Goal: Task Accomplishment & Management: Manage account settings

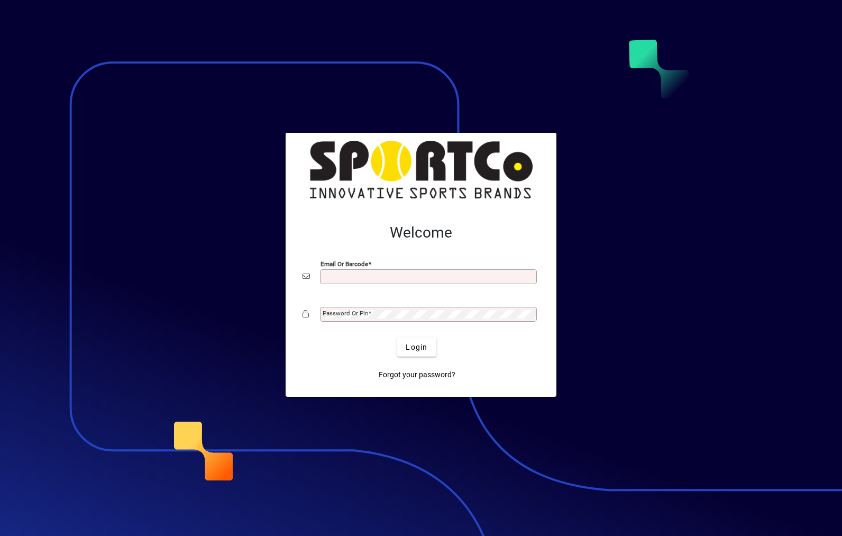
type input "**********"
click at [417, 346] on button "Login" at bounding box center [416, 346] width 39 height 19
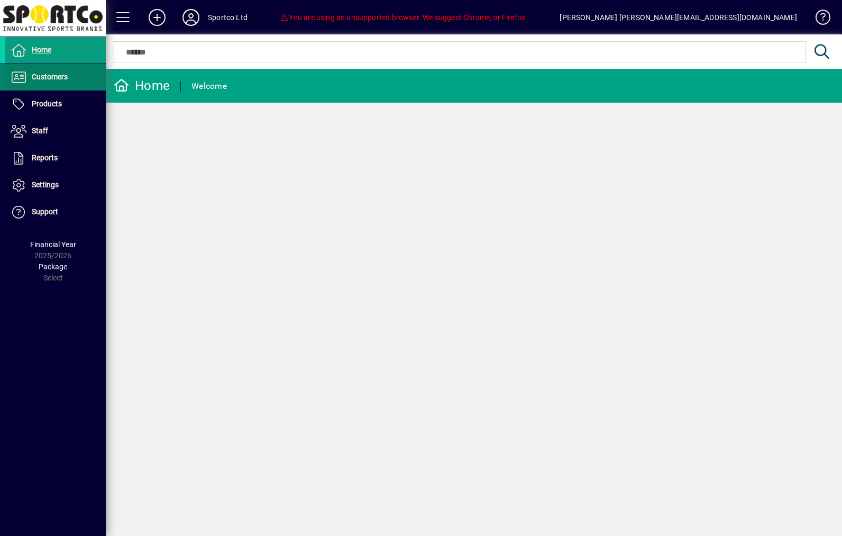
click at [39, 85] on span at bounding box center [55, 77] width 100 height 25
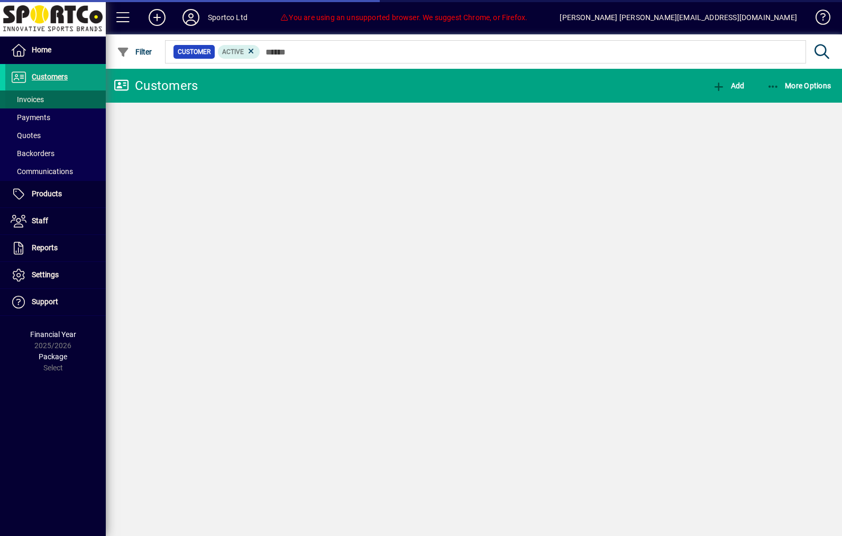
click at [28, 100] on span "Invoices" at bounding box center [27, 99] width 33 height 8
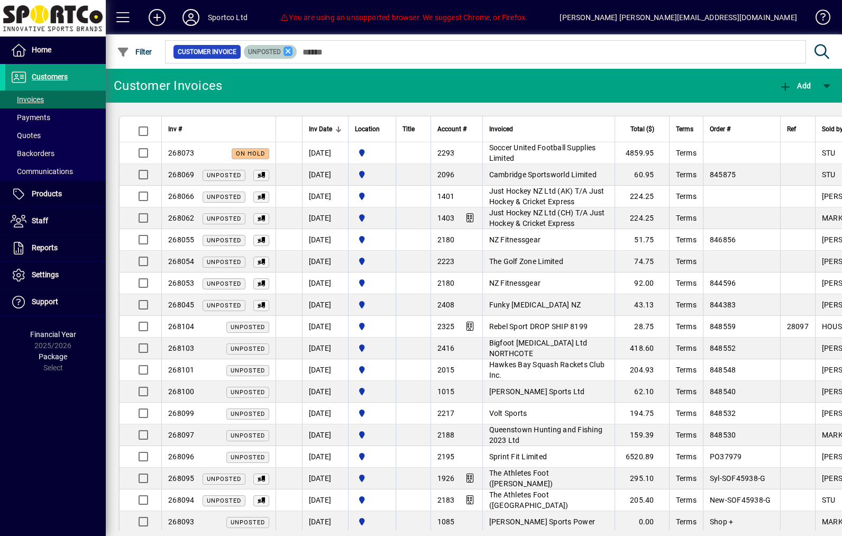
click at [293, 54] on icon at bounding box center [288, 52] width 10 height 10
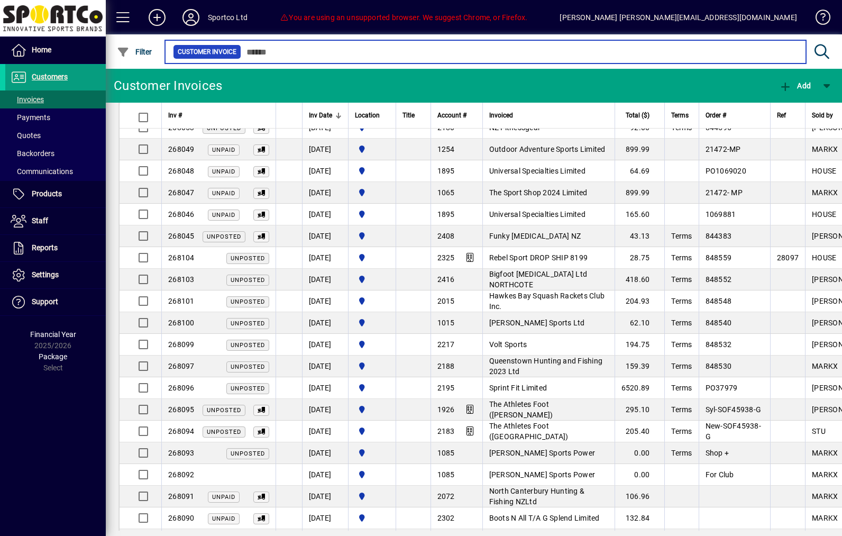
scroll to position [375, 0]
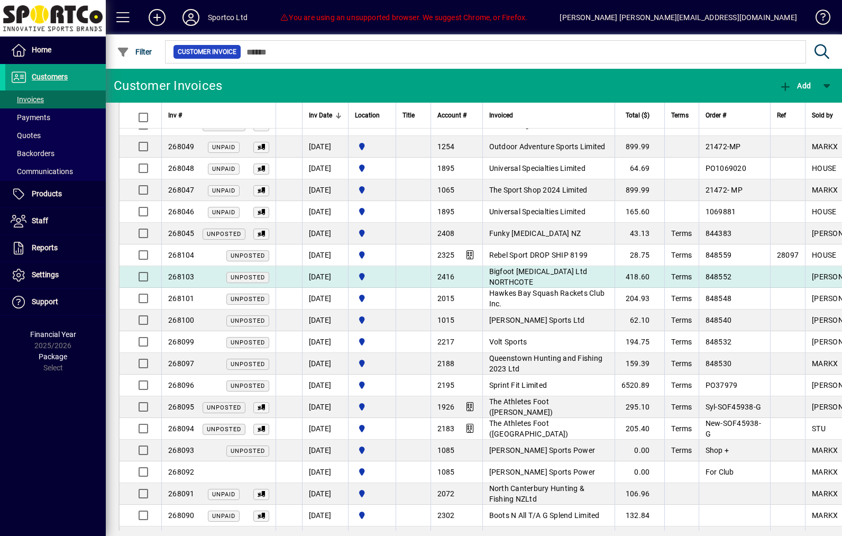
click at [587, 286] on span "Bigfoot Podiatry Ltd NORTHCOTE" at bounding box center [538, 276] width 98 height 19
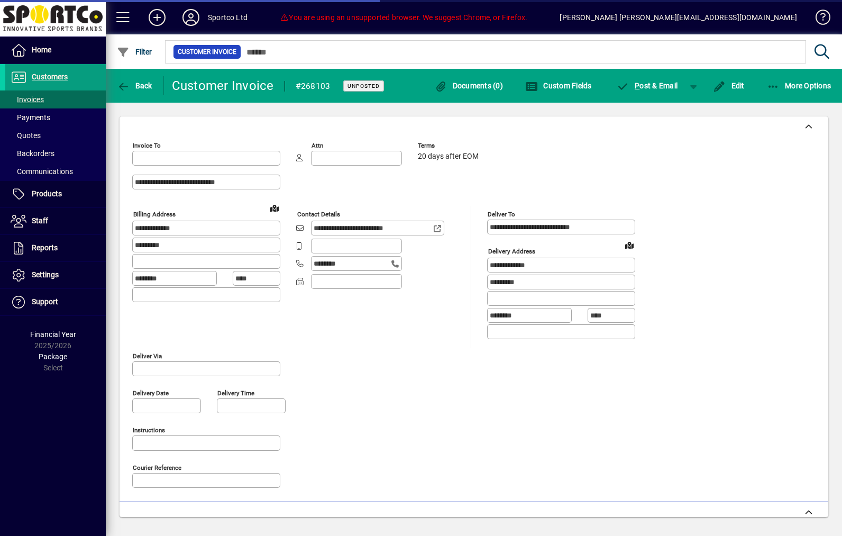
type input "**********"
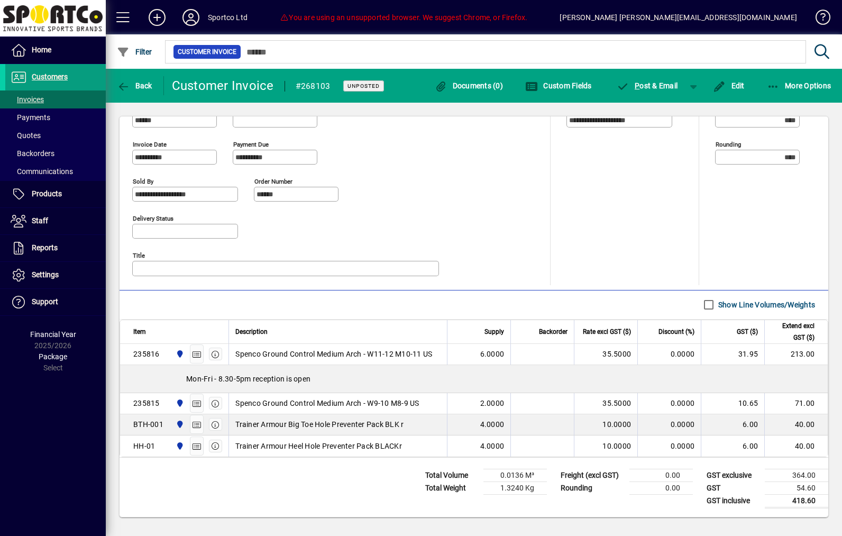
scroll to position [425, 0]
click at [140, 90] on span "button" at bounding box center [134, 85] width 41 height 25
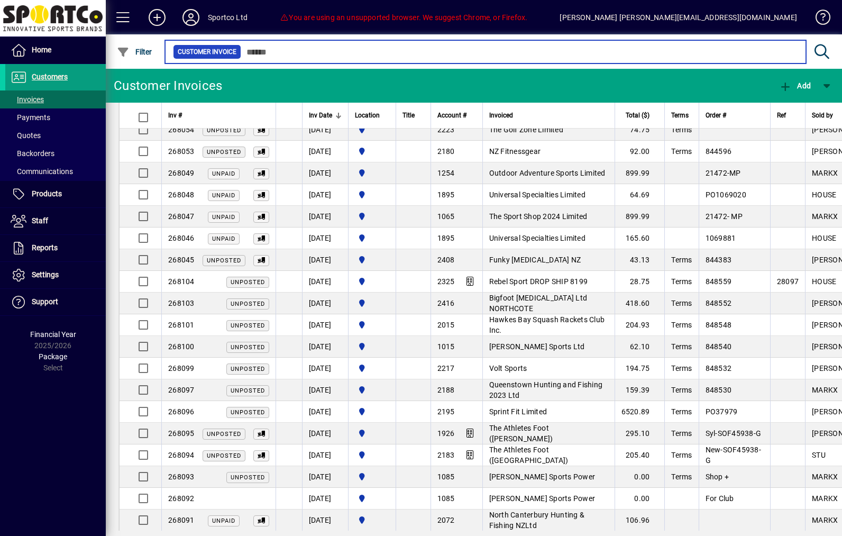
scroll to position [351, 0]
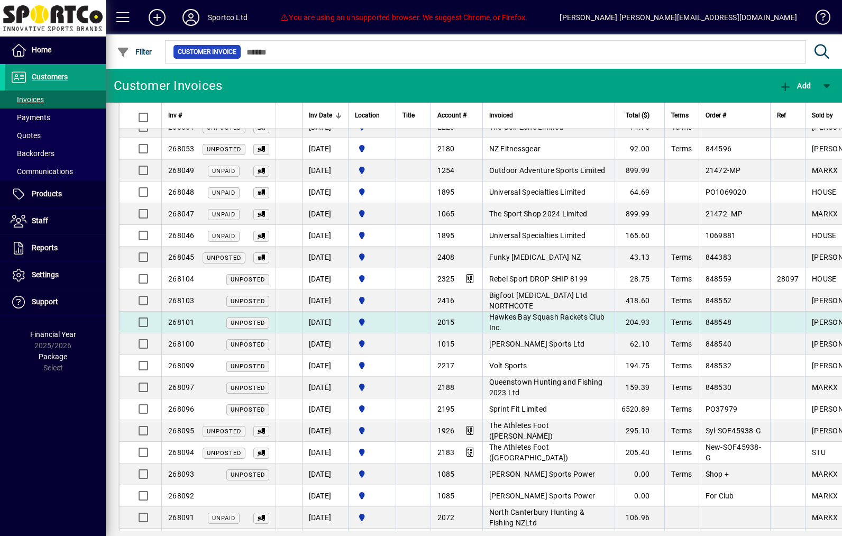
click at [642, 332] on td "204.93" at bounding box center [639, 322] width 50 height 22
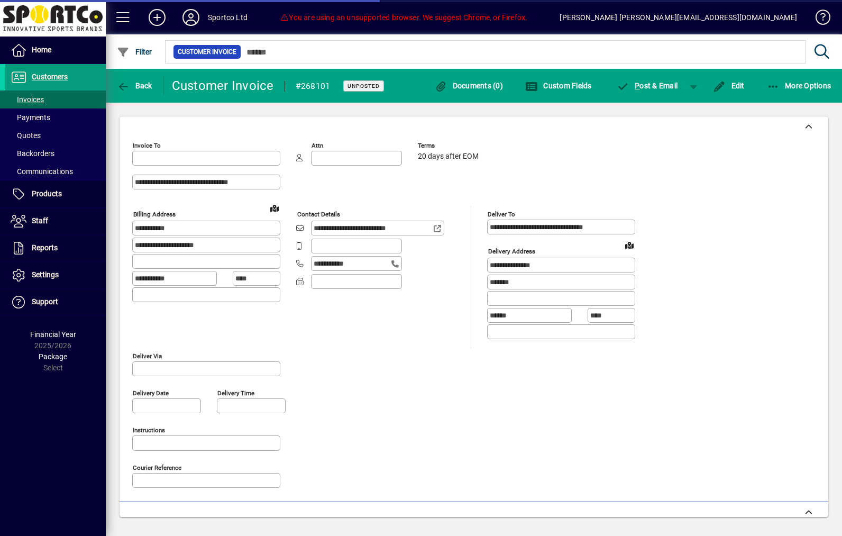
type input "**********"
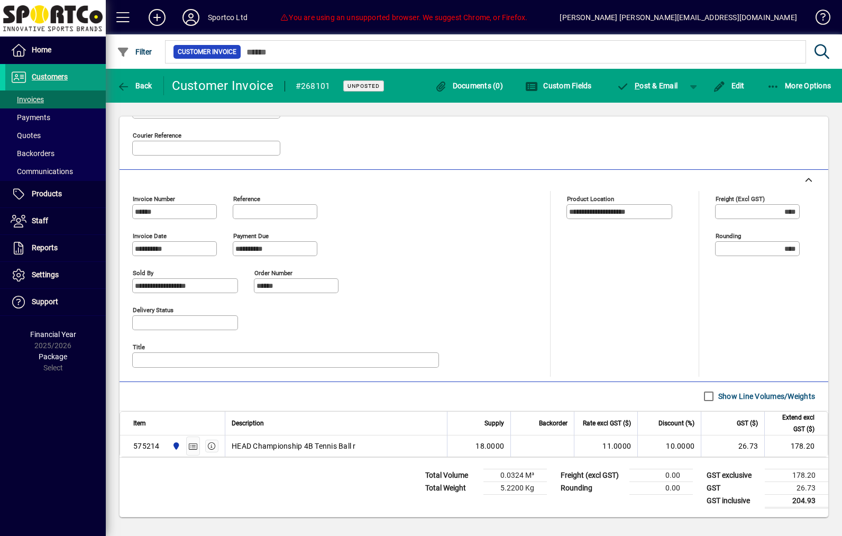
scroll to position [332, 0]
click at [147, 90] on span "button" at bounding box center [134, 85] width 41 height 25
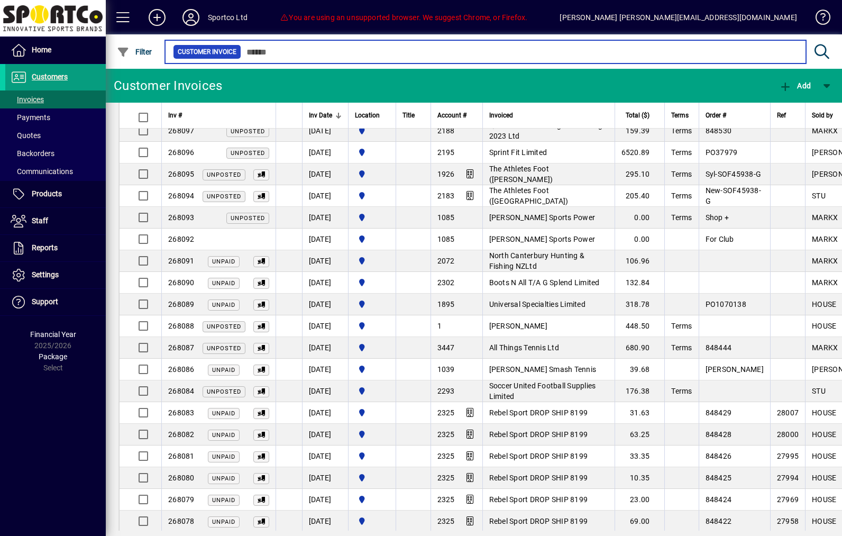
scroll to position [611, 0]
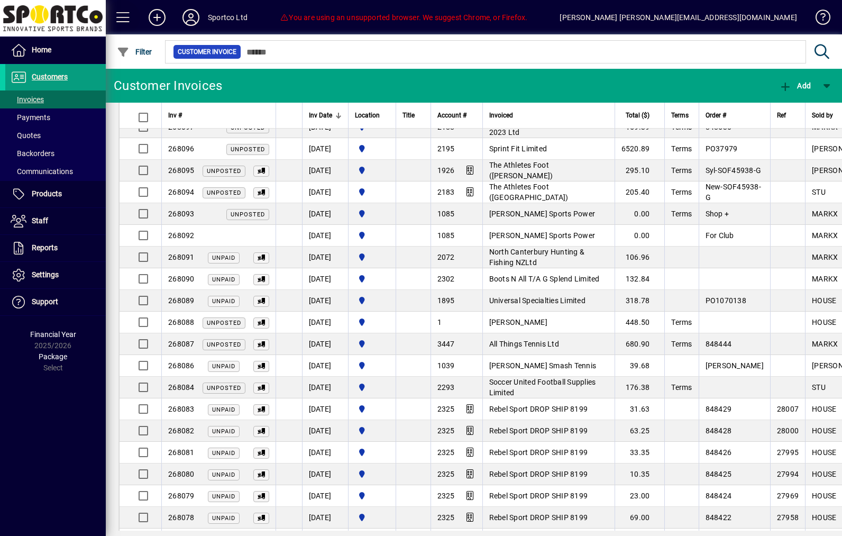
click at [122, 21] on span at bounding box center [123, 17] width 25 height 25
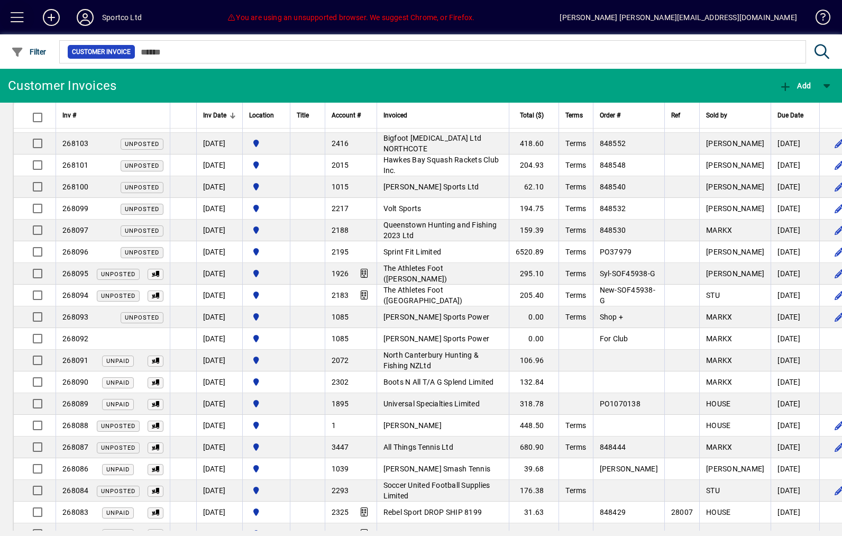
scroll to position [479, 0]
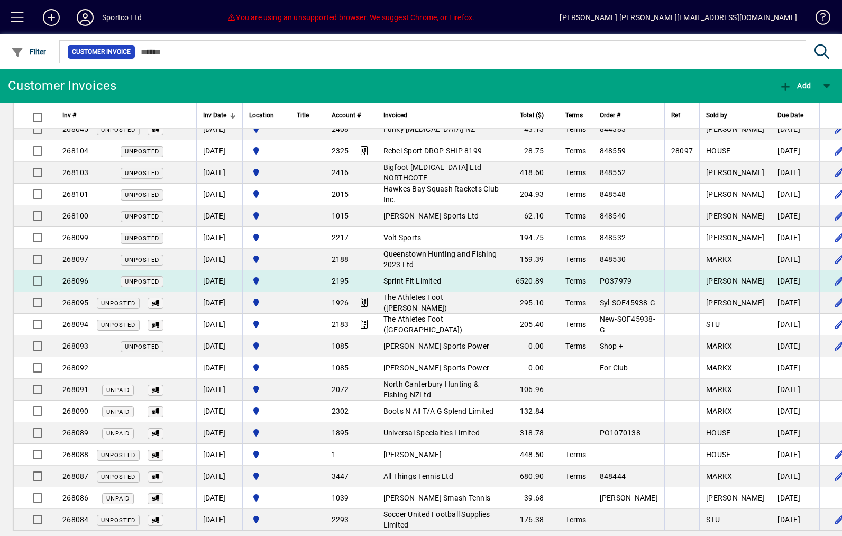
click at [586, 285] on span "Terms" at bounding box center [575, 281] width 21 height 8
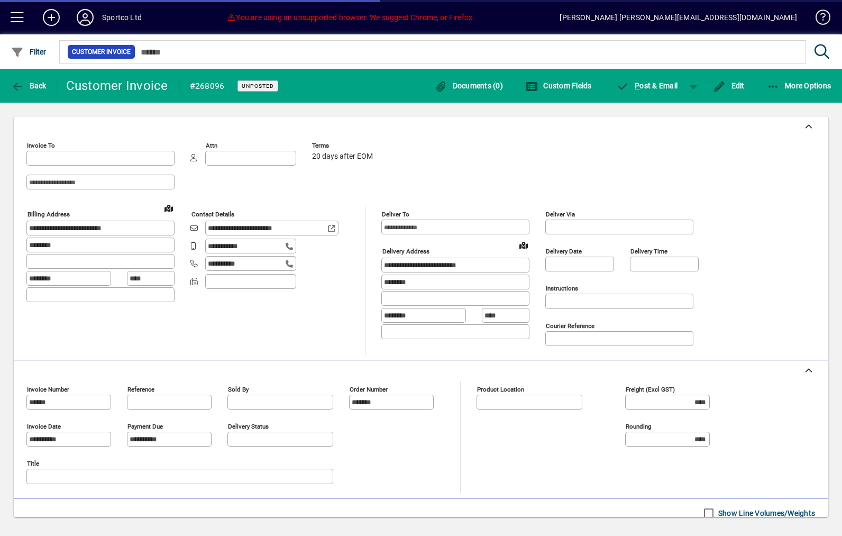
type input "**********"
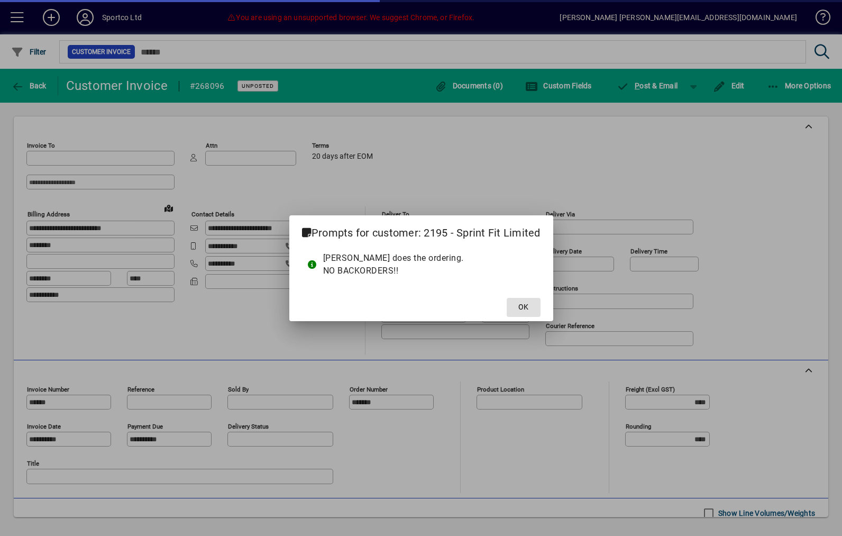
type input "**********"
click at [526, 310] on span "OK" at bounding box center [523, 306] width 10 height 11
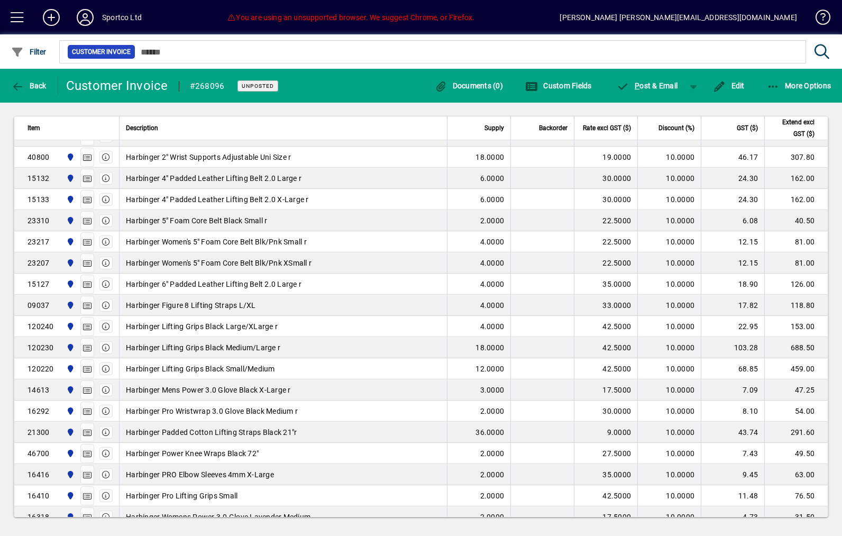
scroll to position [479, 0]
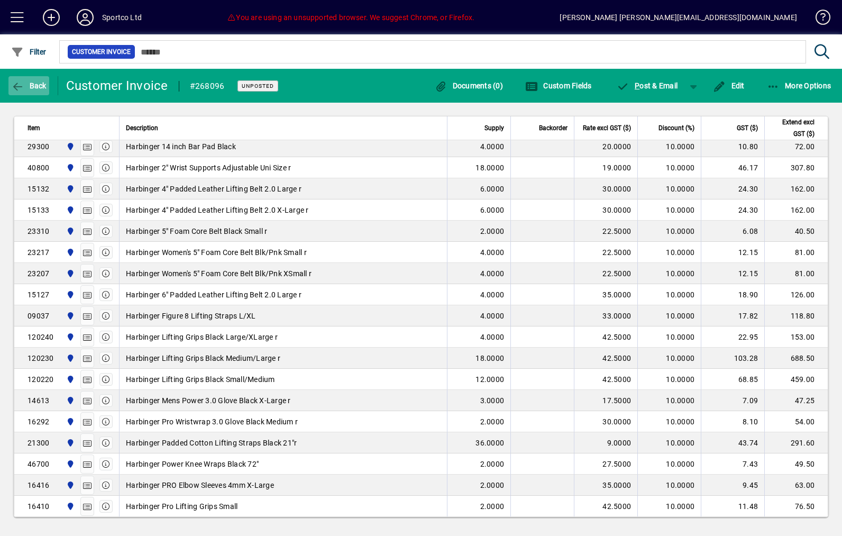
click at [33, 86] on span "Back" at bounding box center [28, 85] width 35 height 8
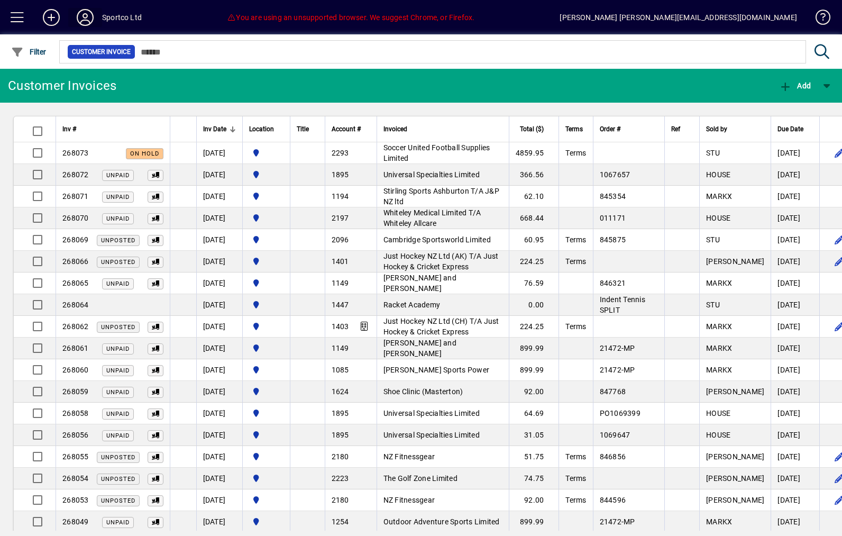
click at [93, 20] on icon at bounding box center [85, 17] width 21 height 17
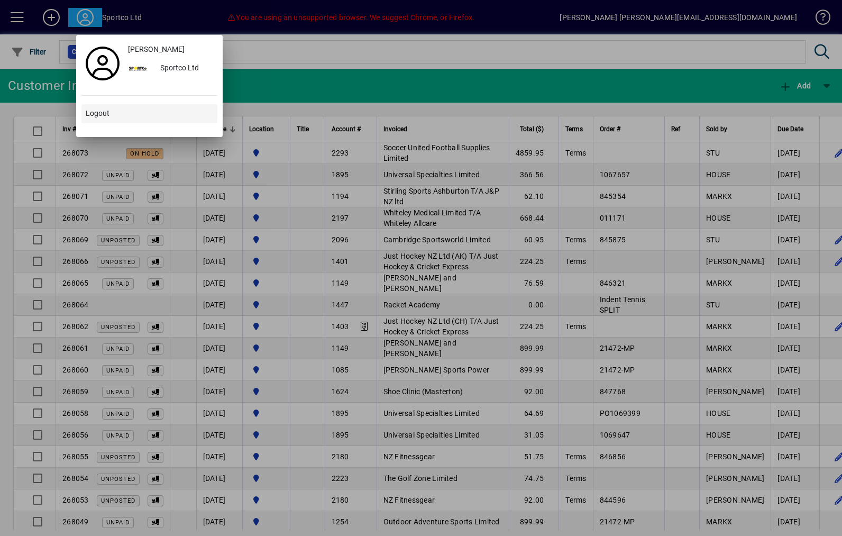
click at [134, 126] on span at bounding box center [149, 113] width 136 height 25
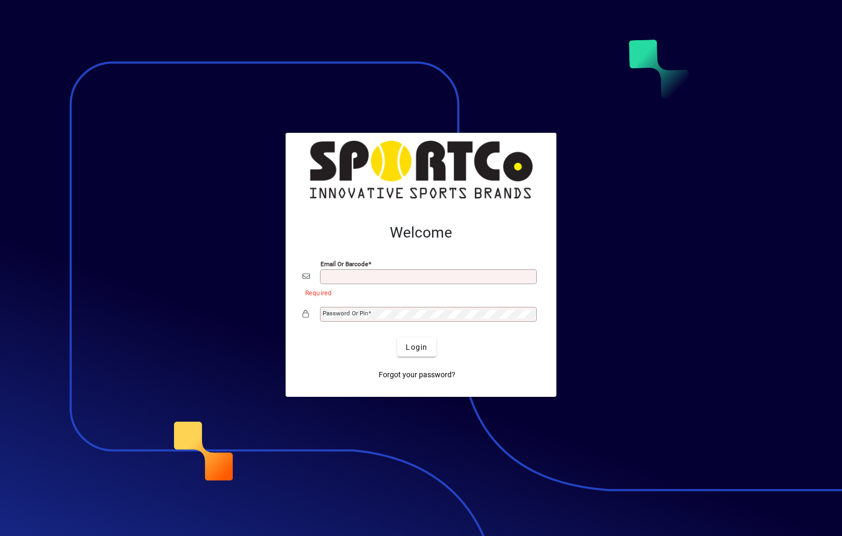
type input "**********"
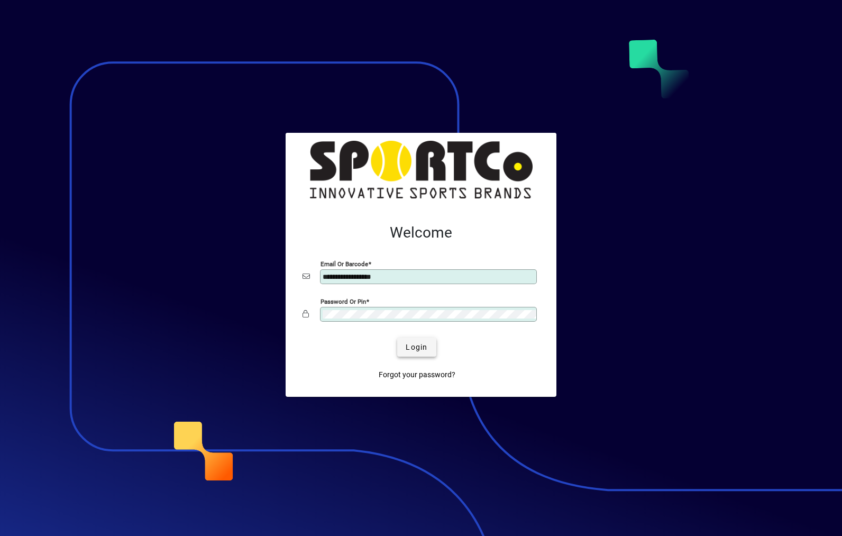
click at [419, 351] on span "Login" at bounding box center [417, 347] width 22 height 11
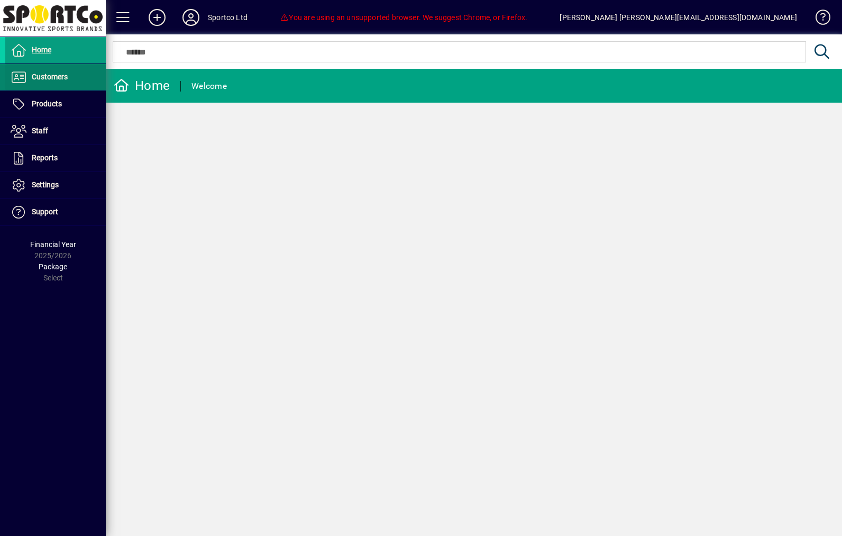
click at [40, 77] on span "Customers" at bounding box center [50, 76] width 36 height 8
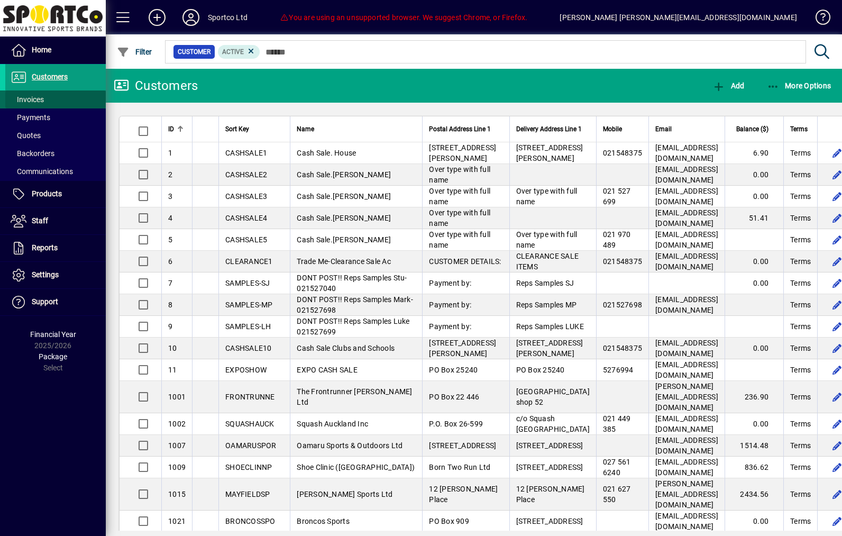
click at [31, 98] on span "Invoices" at bounding box center [27, 99] width 33 height 8
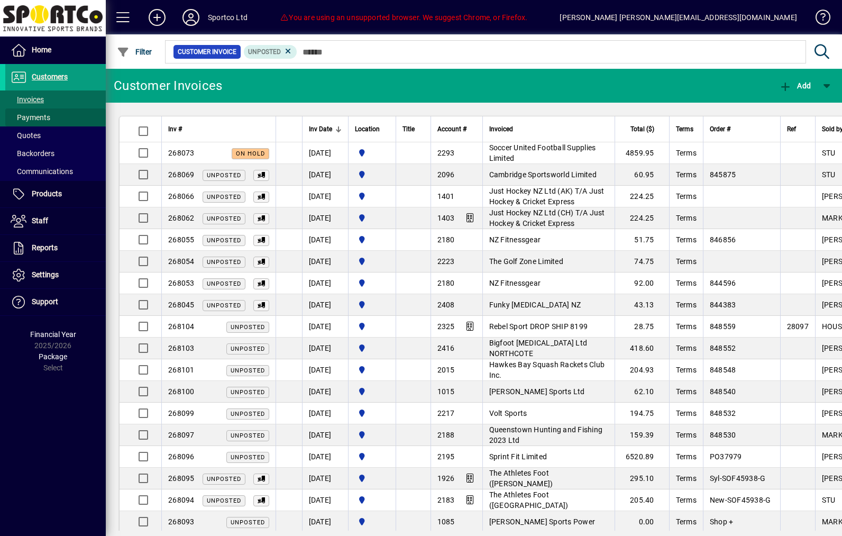
click at [23, 118] on span "Payments" at bounding box center [31, 117] width 40 height 8
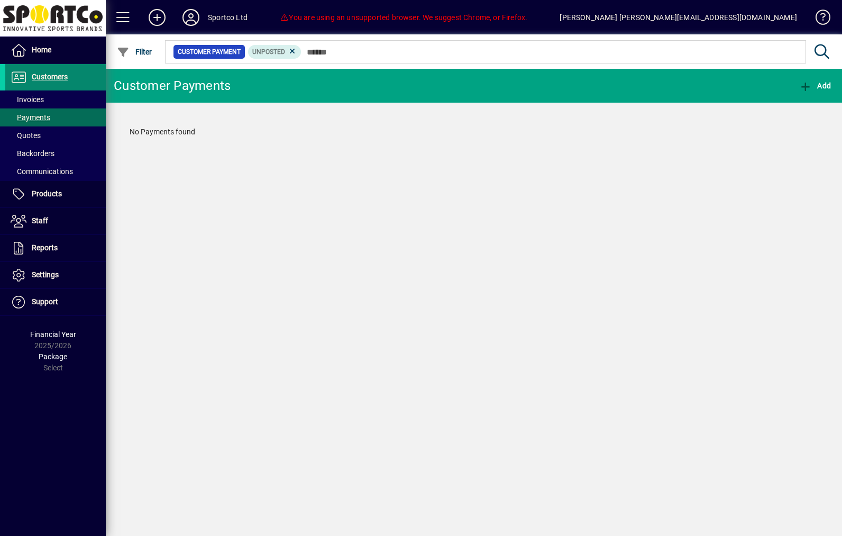
click at [32, 87] on span at bounding box center [55, 77] width 100 height 25
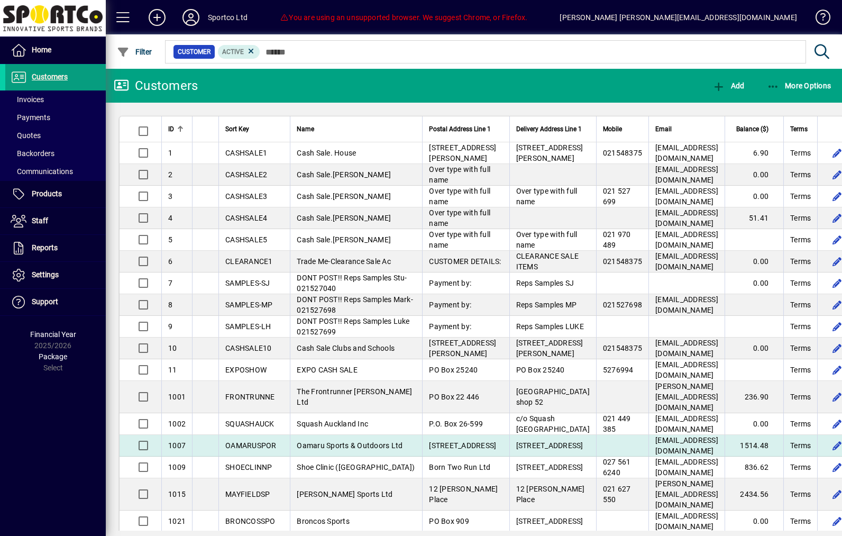
click at [458, 449] on span "223 Thames Street" at bounding box center [462, 445] width 67 height 8
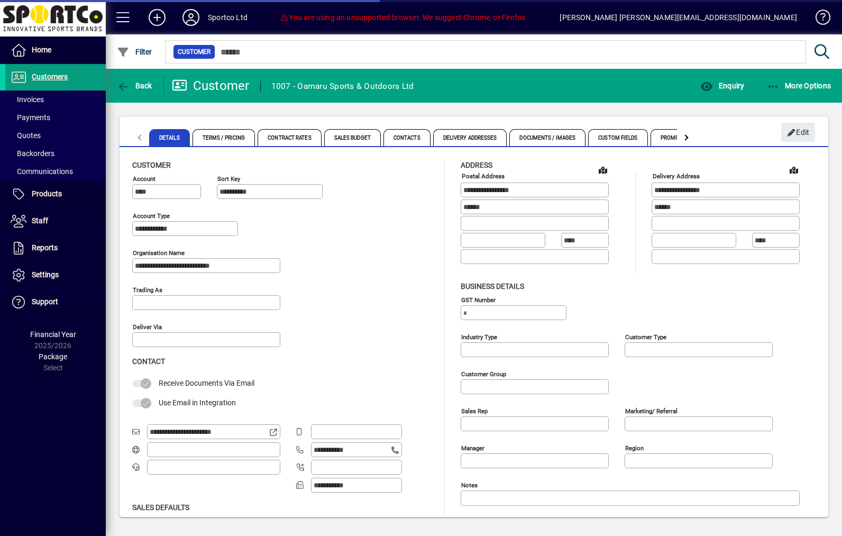
type input "**********"
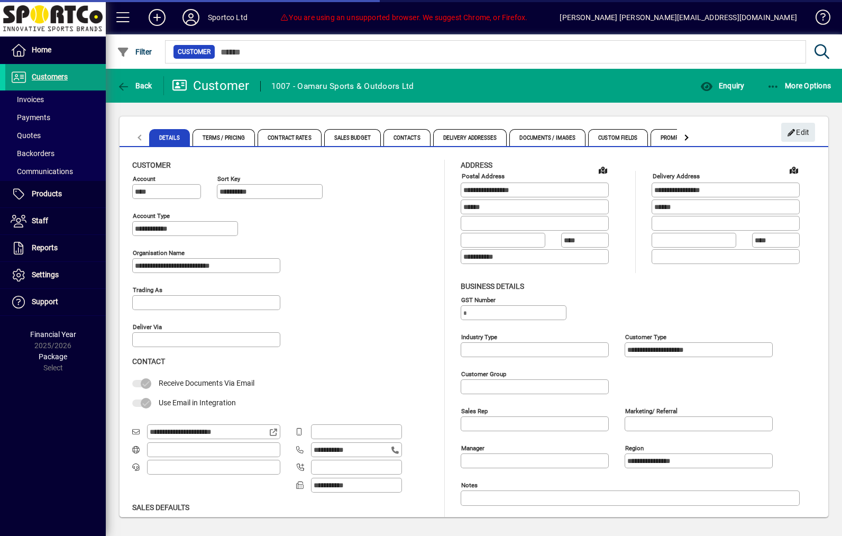
type input "**********"
click at [205, 21] on span at bounding box center [191, 17] width 34 height 25
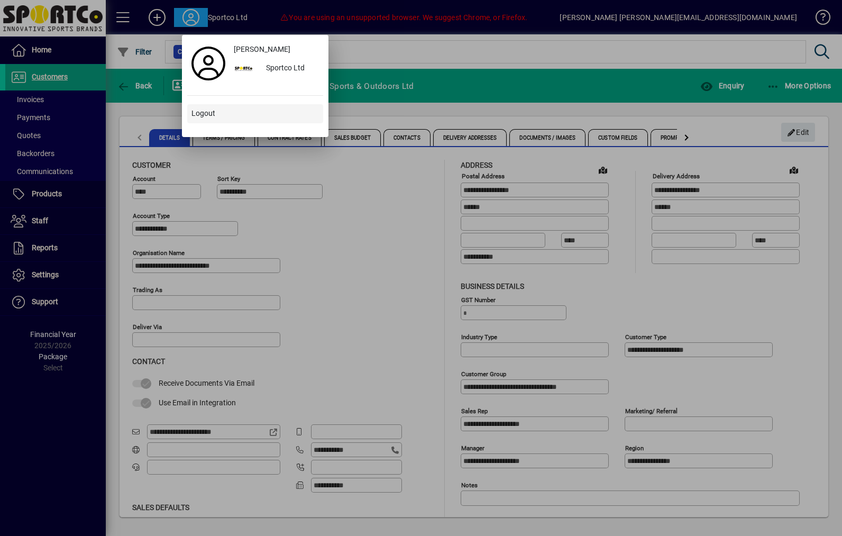
click at [192, 118] on span "Logout" at bounding box center [203, 113] width 24 height 11
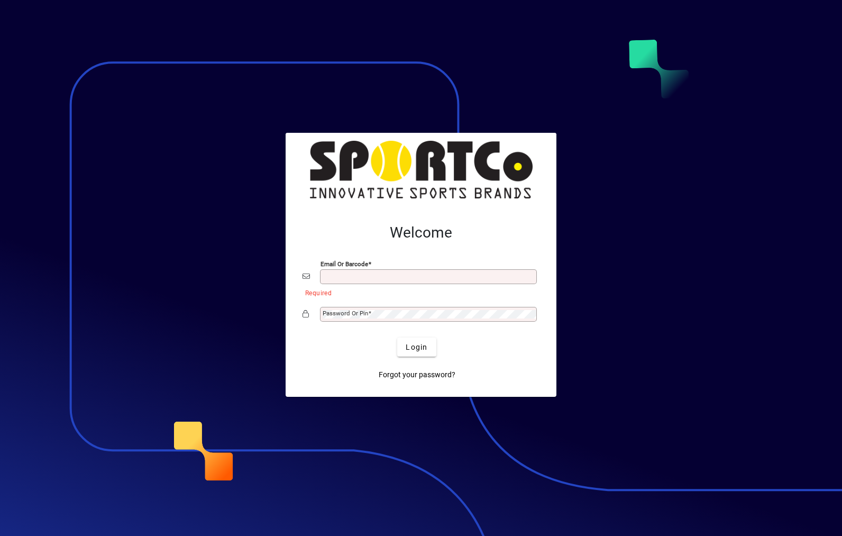
type input "**********"
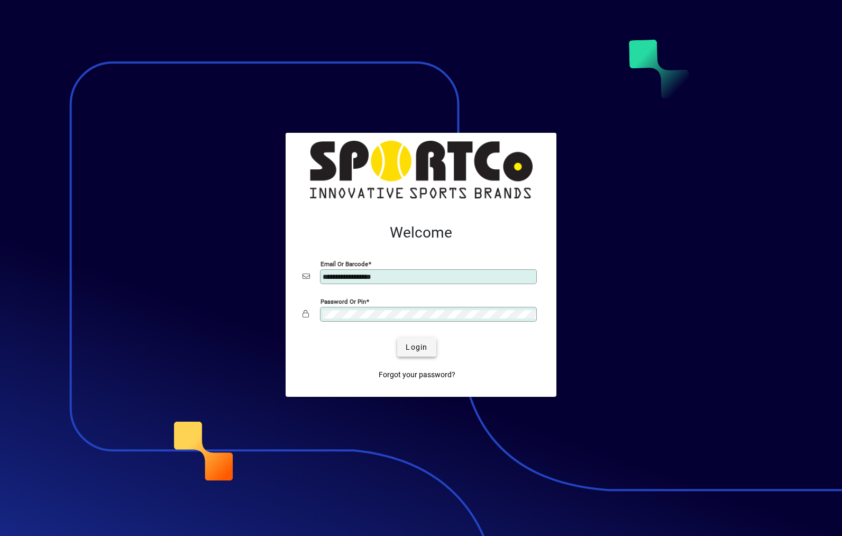
click at [434, 340] on span "submit" at bounding box center [416, 346] width 39 height 25
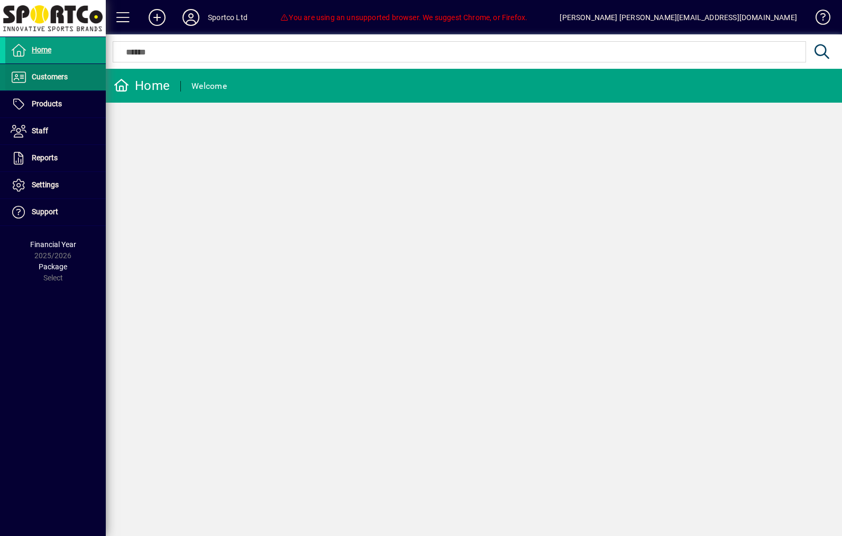
click at [48, 77] on span "Customers" at bounding box center [50, 76] width 36 height 8
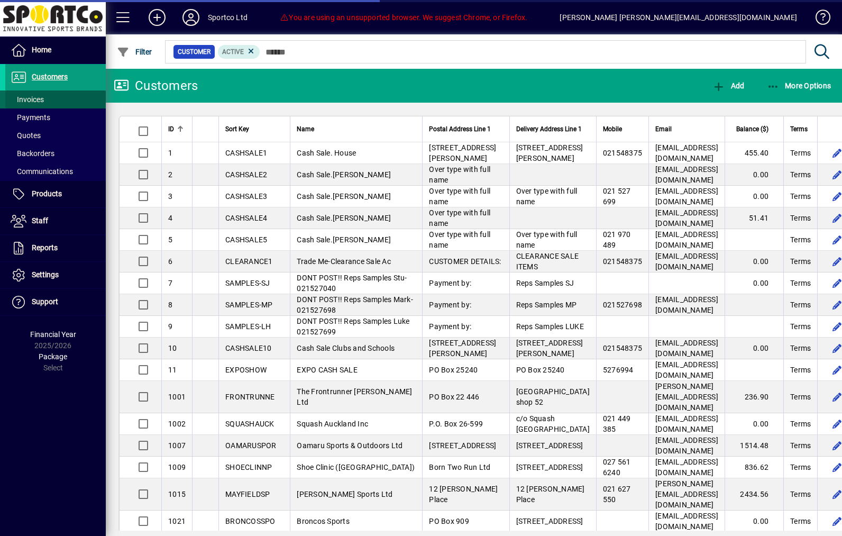
click at [30, 99] on span "Invoices" at bounding box center [27, 99] width 33 height 8
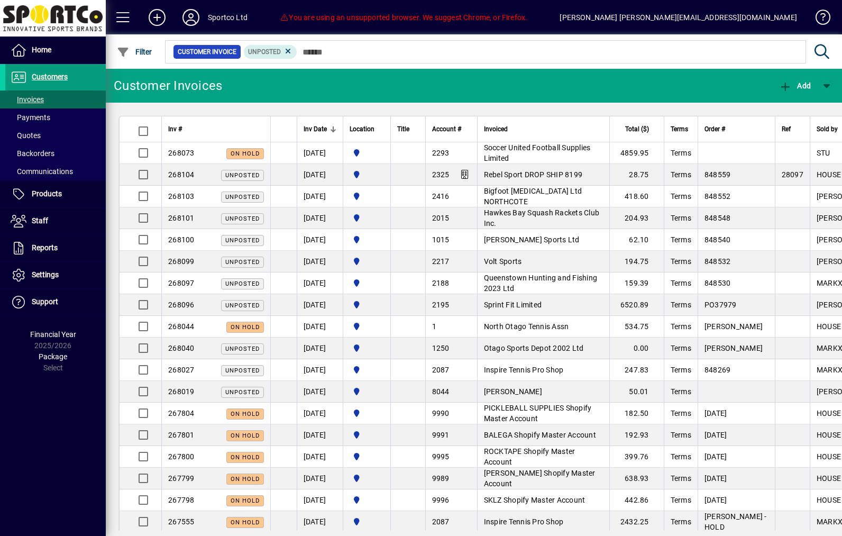
click at [158, 17] on icon at bounding box center [156, 17] width 21 height 17
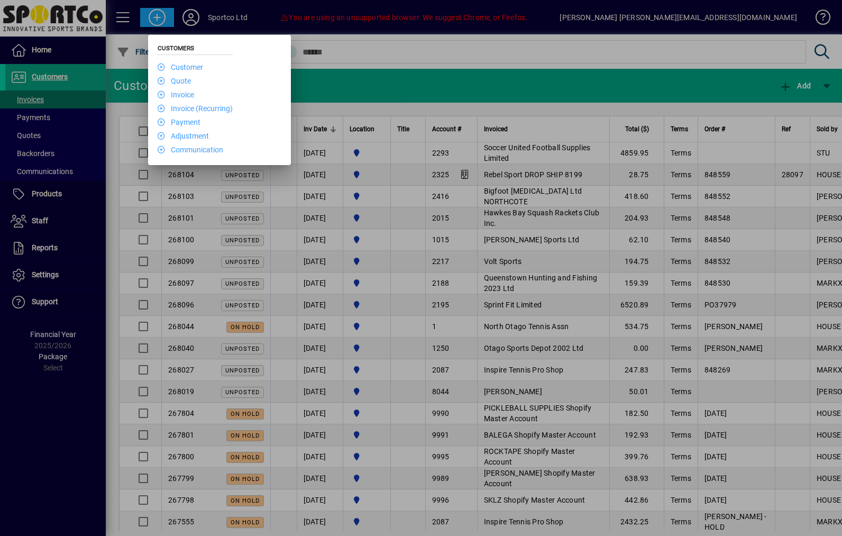
click at [459, 247] on div at bounding box center [421, 268] width 842 height 536
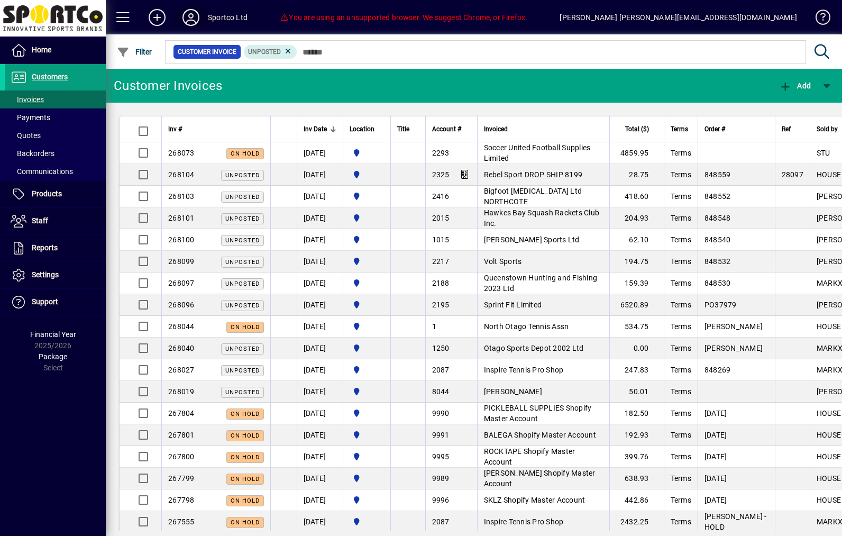
click at [197, 19] on icon at bounding box center [190, 17] width 21 height 17
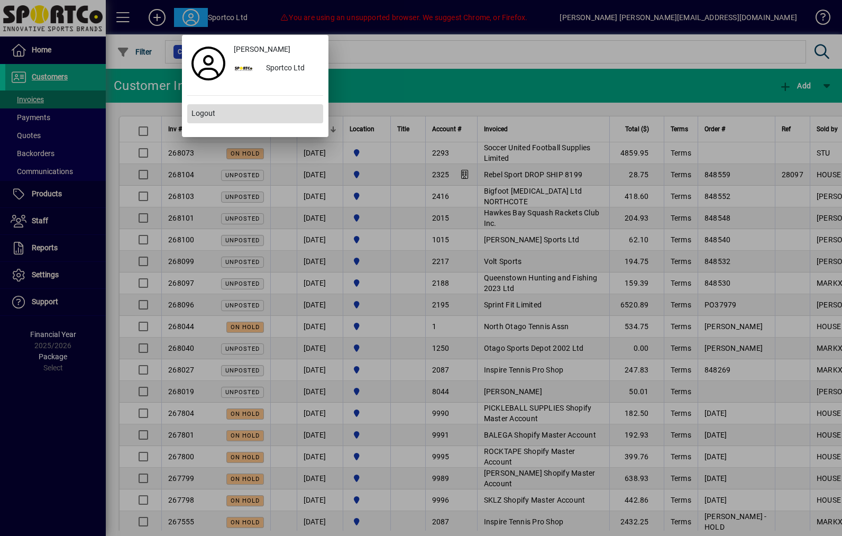
click at [207, 123] on span at bounding box center [255, 113] width 136 height 25
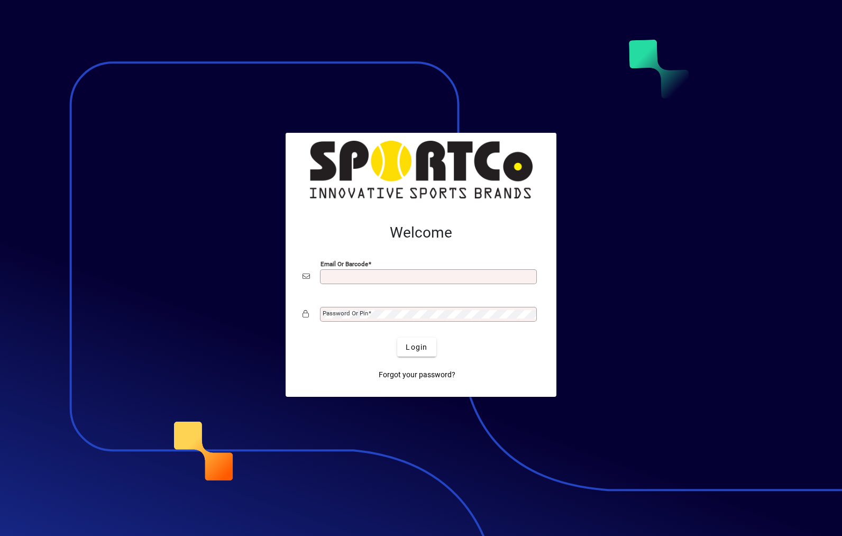
scroll to position [137, 0]
